Goal: Check status: Check status

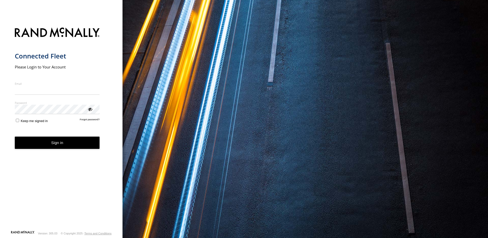
type input "**********"
click at [57, 147] on button "Sign in" at bounding box center [57, 143] width 85 height 13
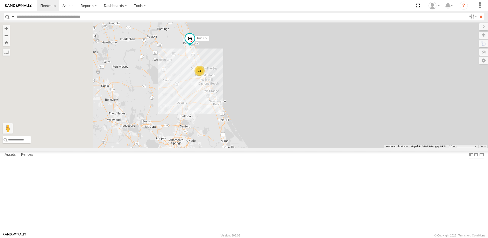
drag, startPoint x: 155, startPoint y: 162, endPoint x: 231, endPoint y: 126, distance: 83.7
click at [230, 126] on div "Truck 55 11" at bounding box center [244, 85] width 488 height 126
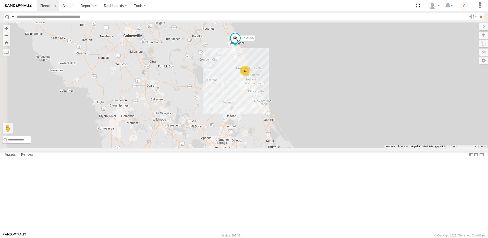
drag, startPoint x: 192, startPoint y: 87, endPoint x: 185, endPoint y: 136, distance: 49.5
click at [185, 136] on div "Truck 55 11" at bounding box center [244, 85] width 488 height 126
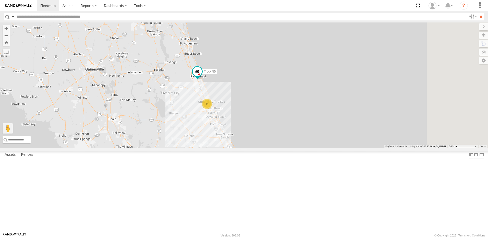
drag, startPoint x: 231, startPoint y: 157, endPoint x: 198, endPoint y: 127, distance: 44.5
click at [198, 127] on div "Truck 55 11" at bounding box center [244, 85] width 488 height 126
